Goal: Task Accomplishment & Management: Complete application form

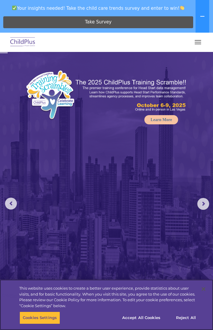
select select "MEDIUM"
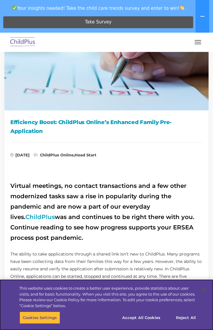
scroll to position [73, 0]
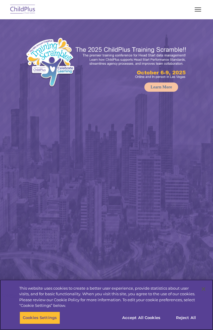
select select "MEDIUM"
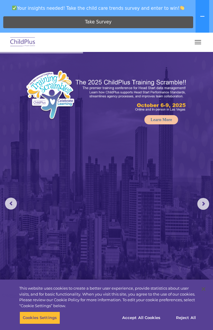
click at [199, 42] on span "button" at bounding box center [198, 42] width 7 height 1
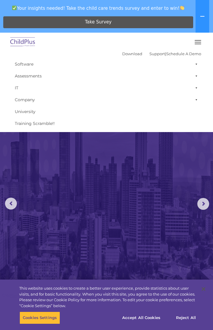
click at [0, 0] on rs-slide "Request a Demo The Future of ChildPlus is Here! Boost your productivity and str…" at bounding box center [0, 0] width 0 height 0
